Goal: Task Accomplishment & Management: Use online tool/utility

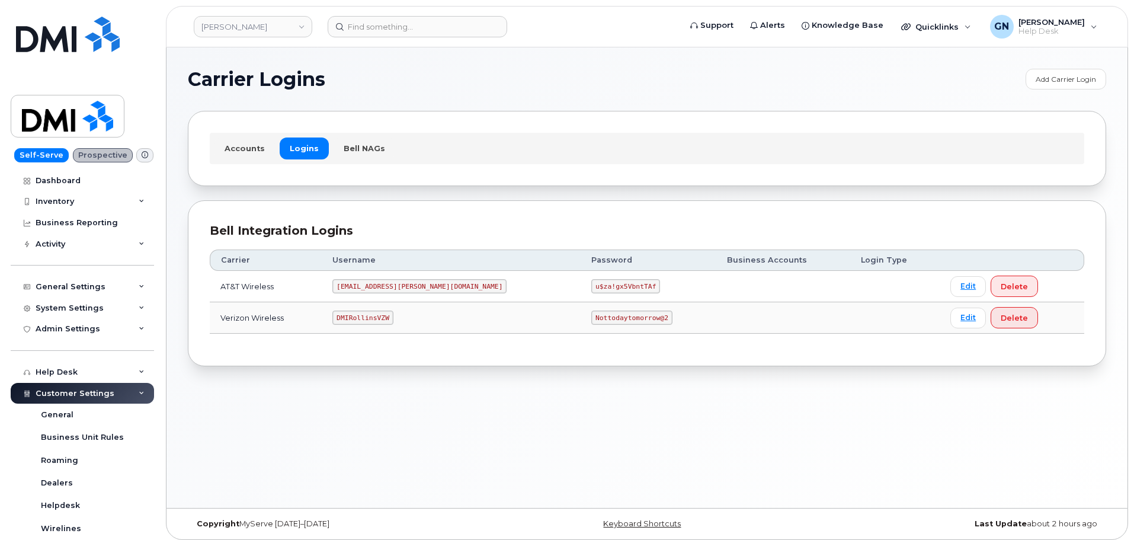
click at [375, 315] on code "DMIRollinsVZW" at bounding box center [362, 317] width 60 height 14
click at [375, 316] on code "DMIRollinsVZW" at bounding box center [362, 317] width 60 height 14
copy code "DMIRollinsVZW"
click at [591, 316] on code "Nottodaytomorrow@2" at bounding box center [631, 317] width 81 height 14
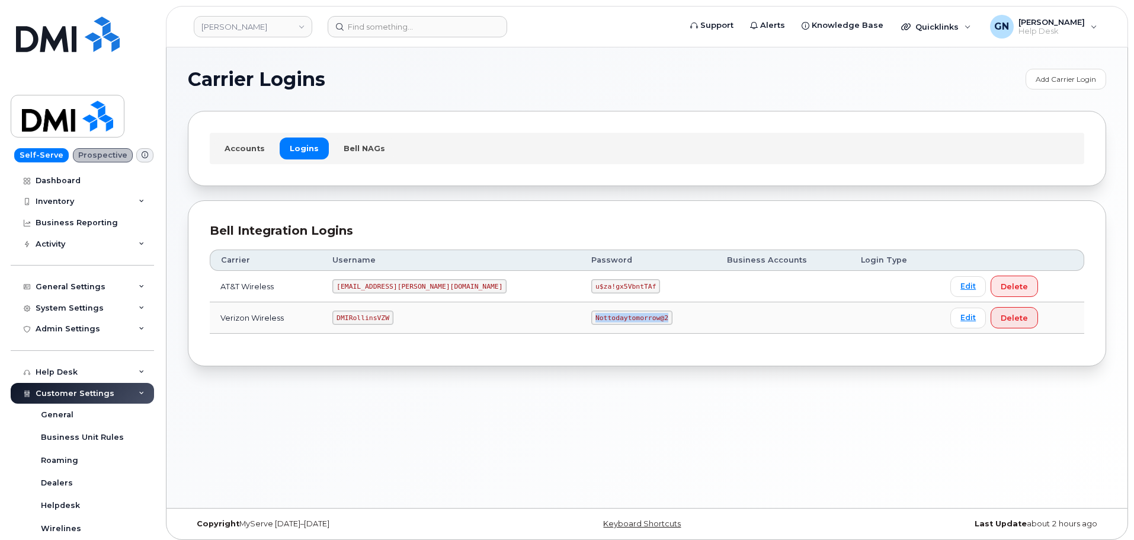
click at [591, 316] on code "Nottodaytomorrow@2" at bounding box center [631, 317] width 81 height 14
copy code "Nottodaytomorrow@2"
